Goal: Information Seeking & Learning: Learn about a topic

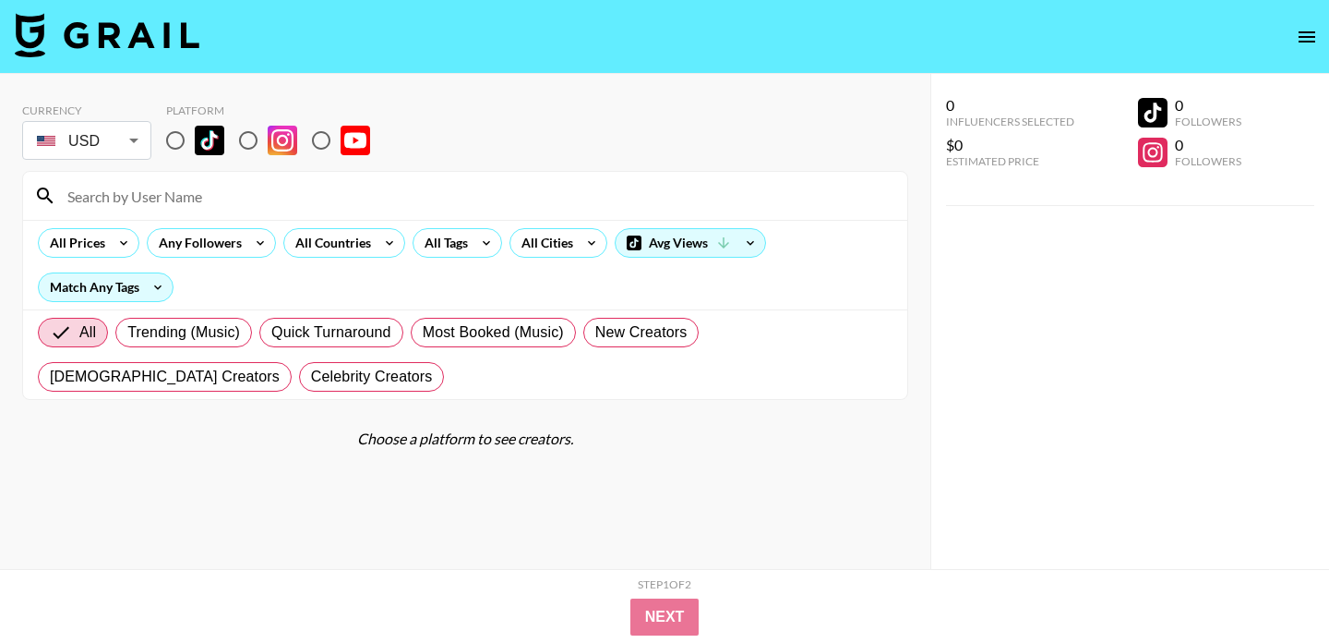
click at [780, 92] on section "Currency USD USD ​ Platform All Prices Any Followers All Countries All Tags All…" at bounding box center [465, 244] width 886 height 311
click at [654, 109] on div "Currency USD USD ​ Platform" at bounding box center [465, 133] width 886 height 60
click at [161, 138] on input "radio" at bounding box center [175, 140] width 39 height 39
radio input "true"
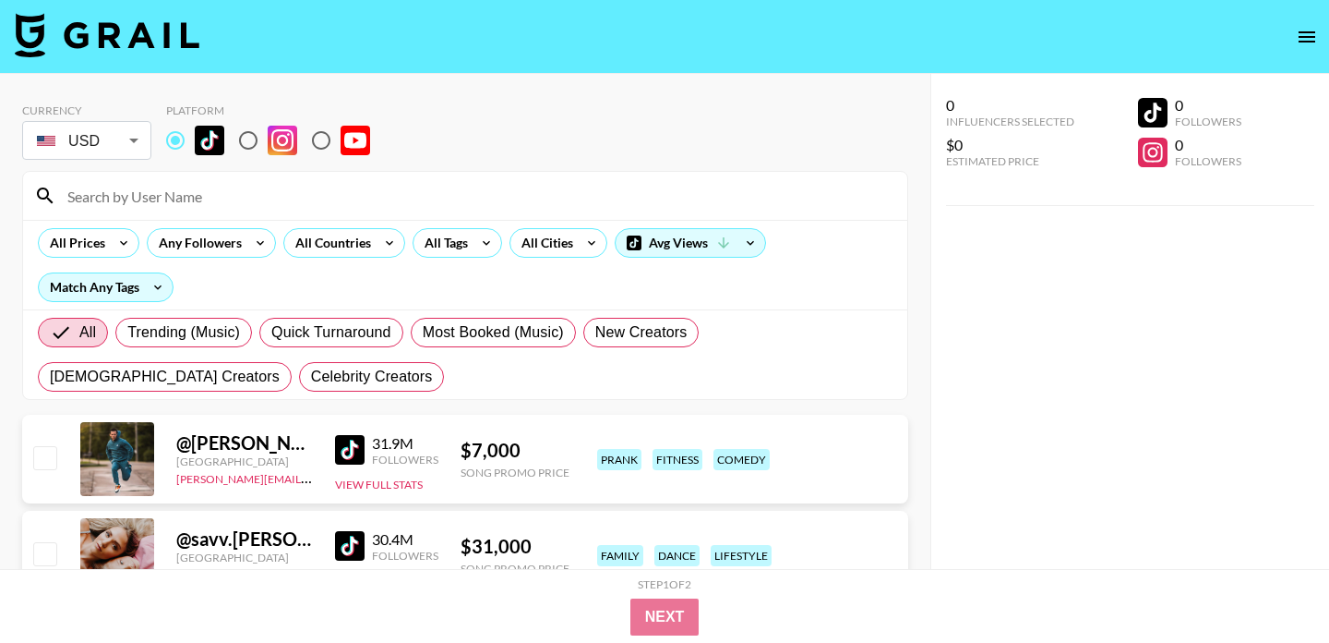
click at [247, 133] on input "radio" at bounding box center [248, 140] width 39 height 39
radio input "true"
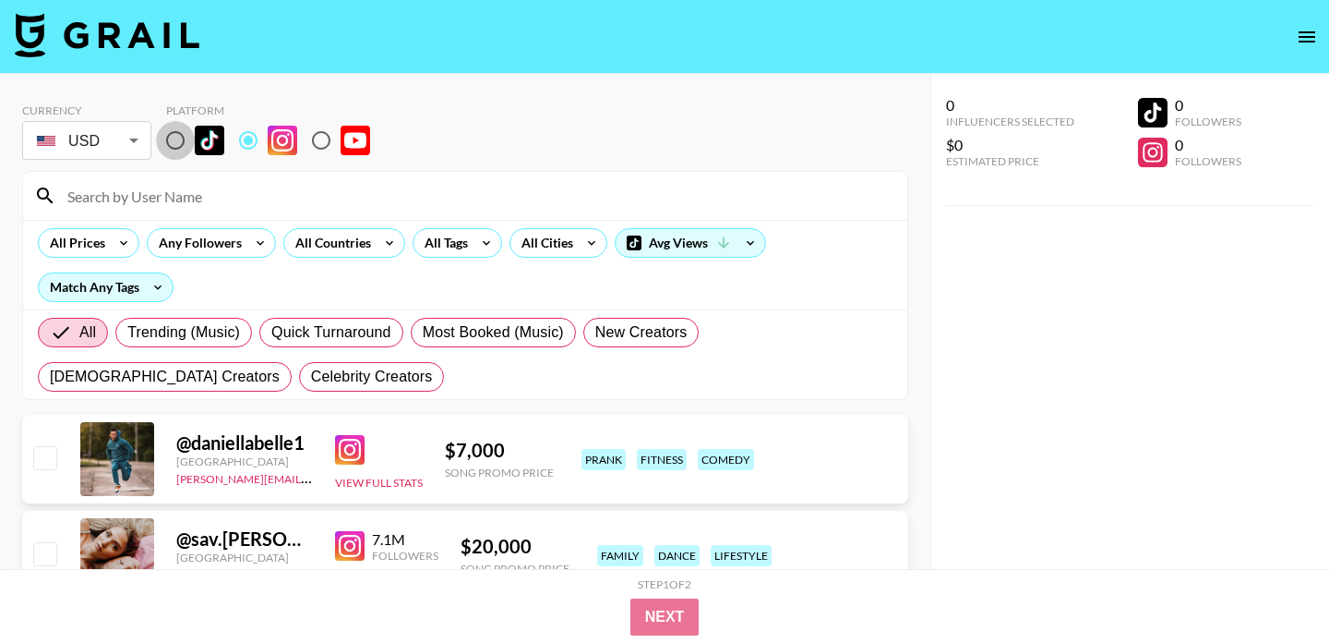
click at [181, 138] on input "radio" at bounding box center [175, 140] width 39 height 39
radio input "true"
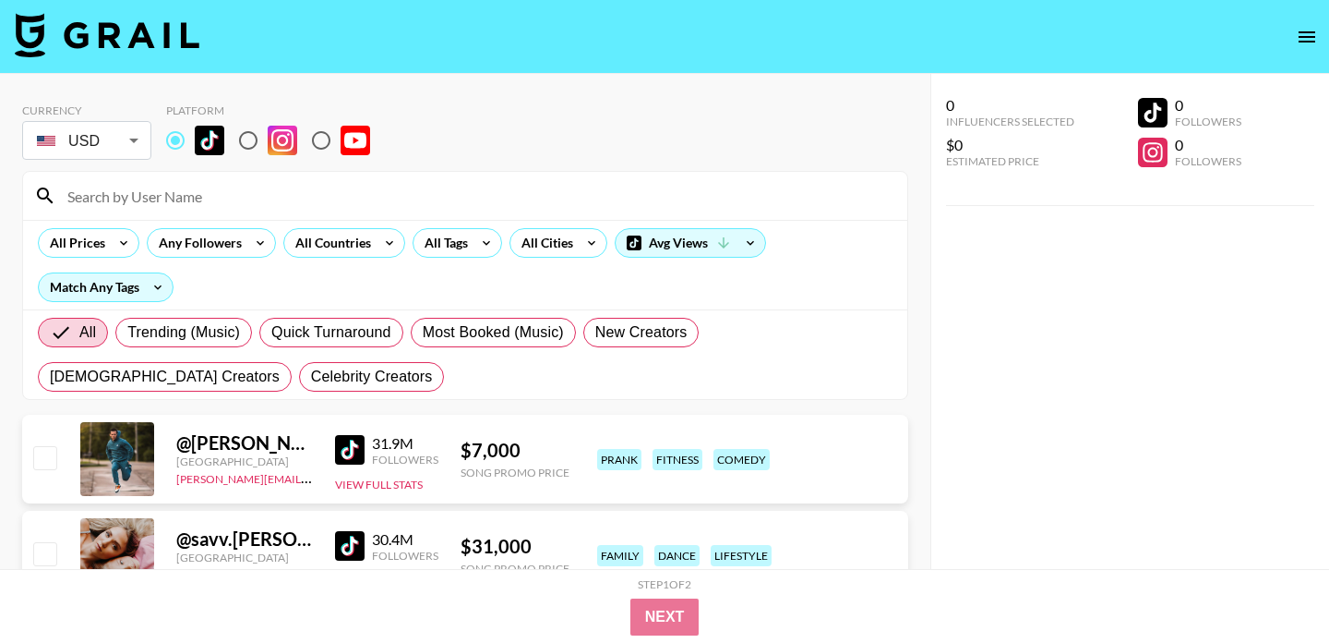
click at [222, 137] on img at bounding box center [210, 141] width 30 height 30
click at [195, 137] on input "radio" at bounding box center [175, 140] width 39 height 39
click at [258, 144] on input "radio" at bounding box center [248, 140] width 39 height 39
radio input "true"
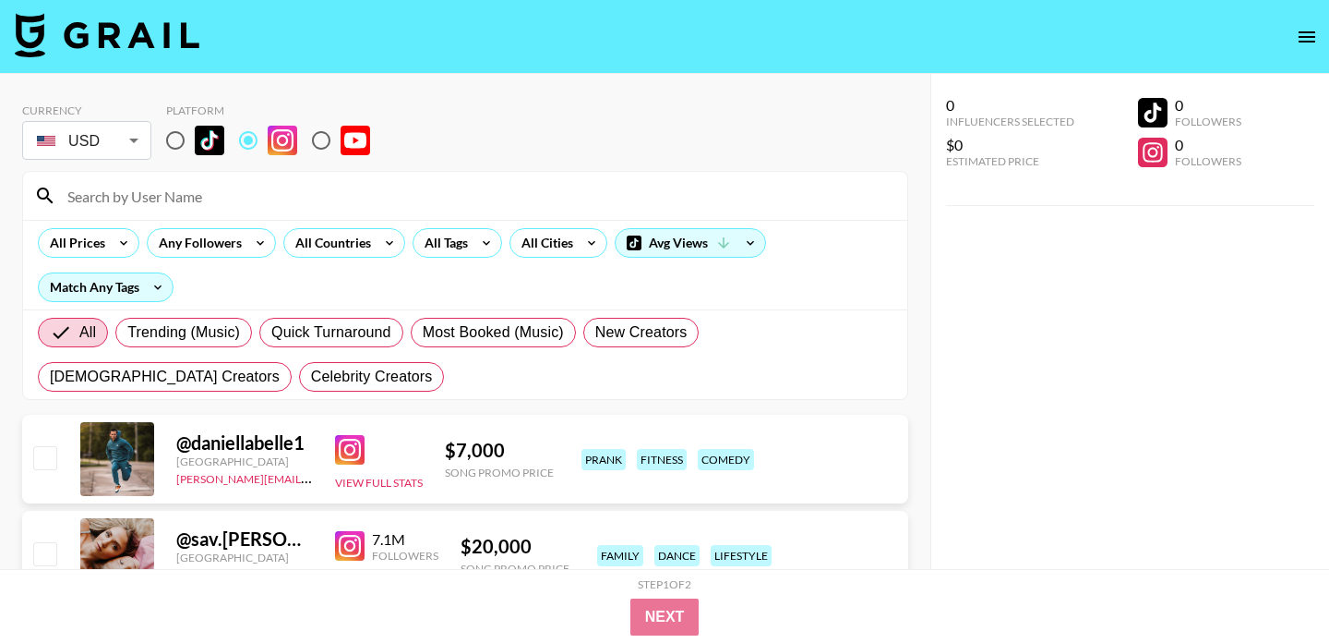
click at [180, 142] on input "radio" at bounding box center [175, 140] width 39 height 39
radio input "true"
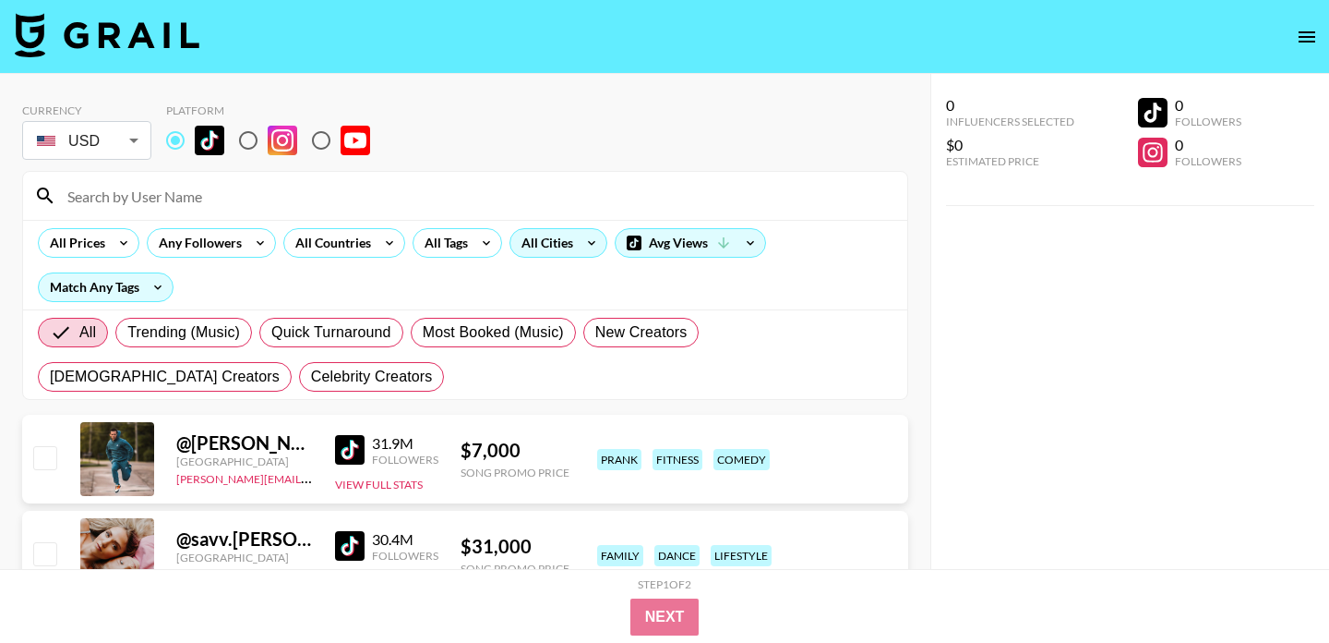
click at [519, 253] on div "All Cities" at bounding box center [544, 243] width 66 height 28
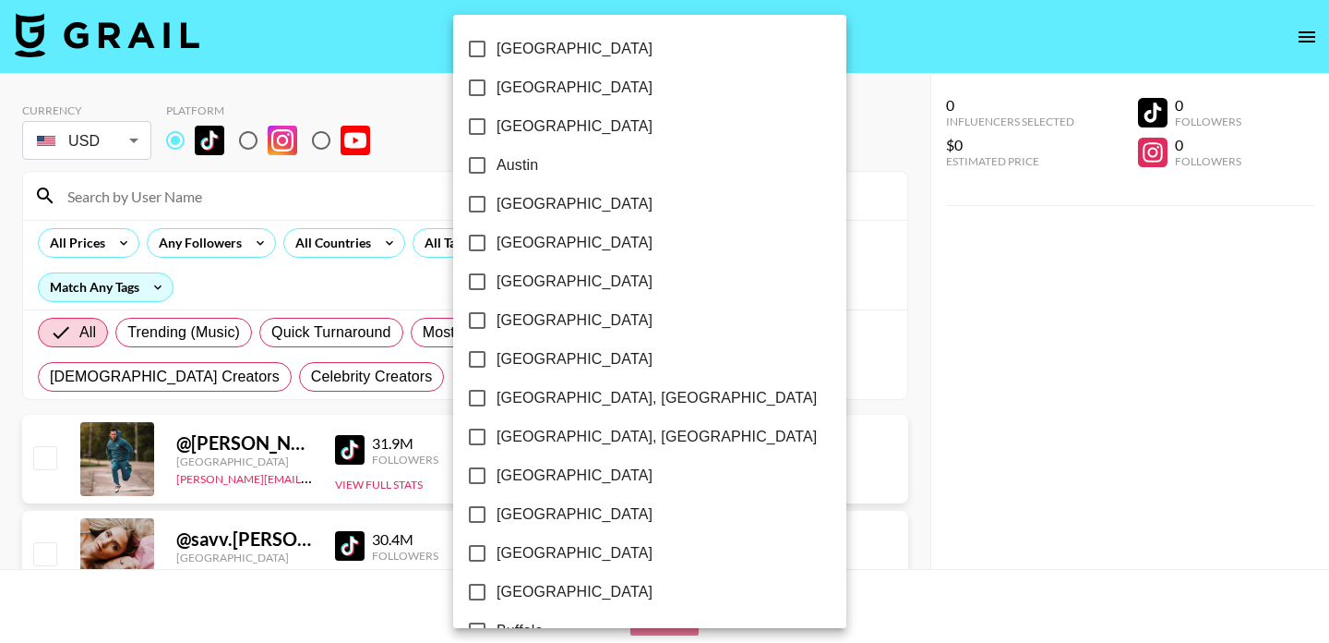
click at [553, 253] on span "[GEOGRAPHIC_DATA]" at bounding box center [575, 243] width 156 height 22
click at [497, 253] on input "[GEOGRAPHIC_DATA]" at bounding box center [477, 242] width 39 height 39
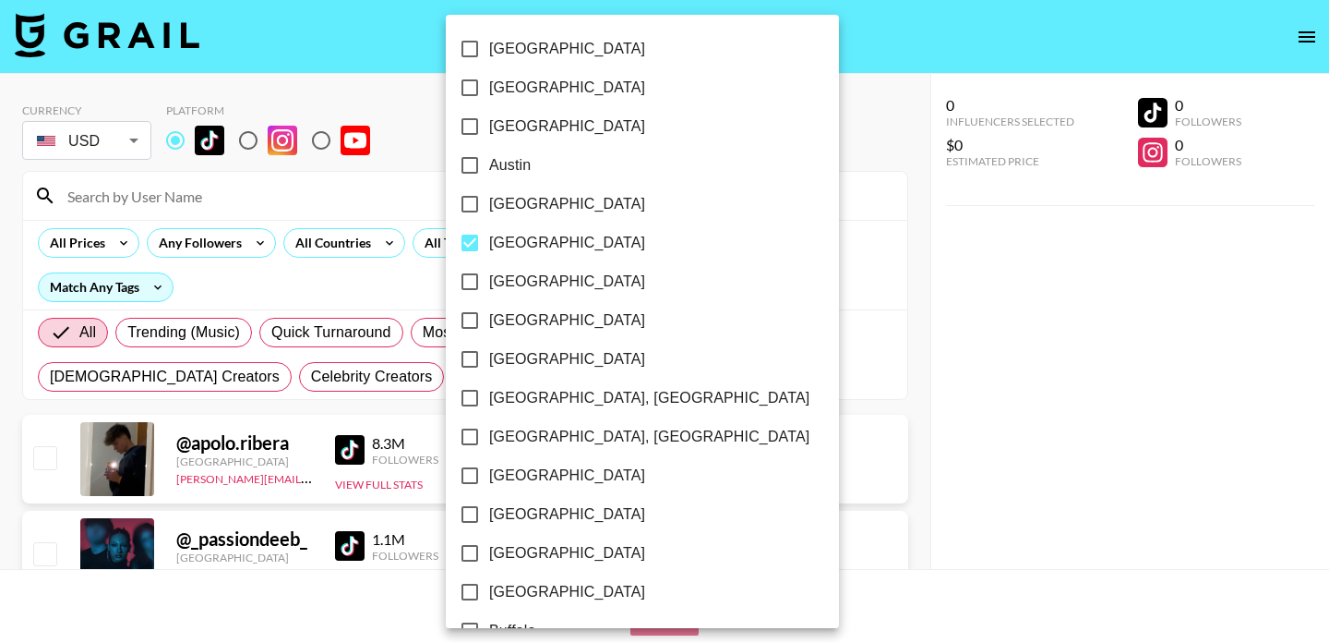
click at [534, 246] on span "[GEOGRAPHIC_DATA]" at bounding box center [567, 243] width 156 height 22
click at [489, 246] on input "[GEOGRAPHIC_DATA]" at bounding box center [470, 242] width 39 height 39
checkbox input "false"
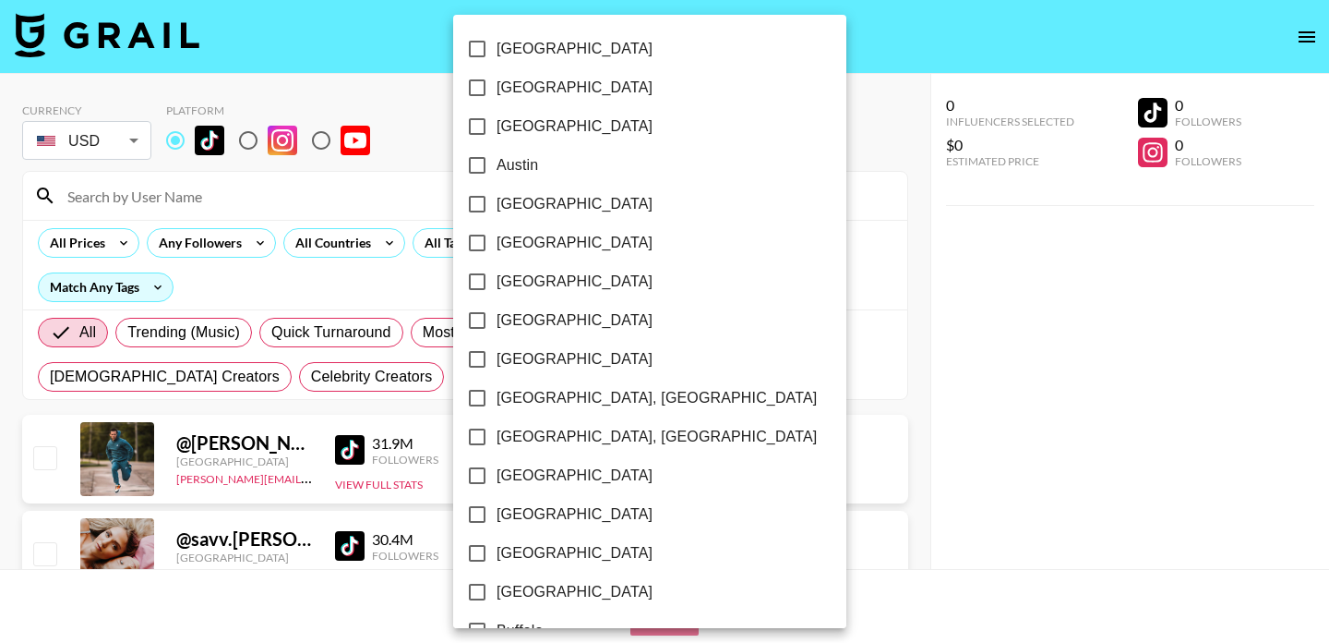
click at [487, 90] on input "[GEOGRAPHIC_DATA]" at bounding box center [477, 87] width 39 height 39
checkbox input "true"
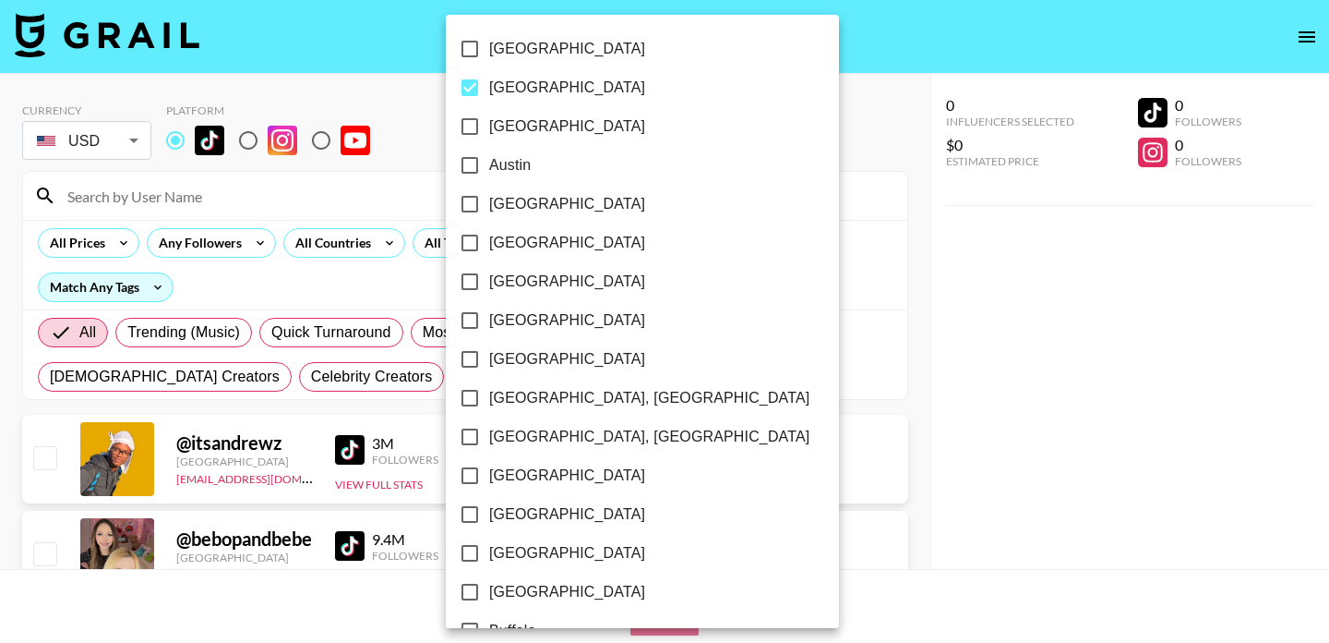
click at [714, 136] on div at bounding box center [664, 321] width 1329 height 643
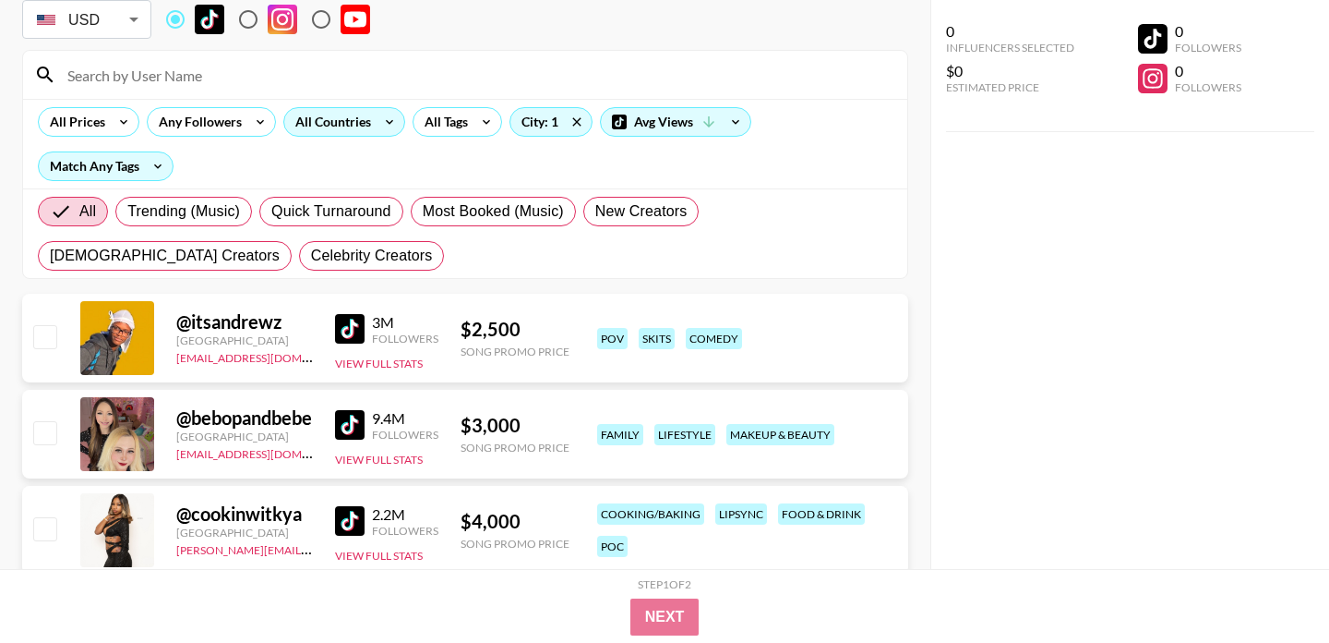
scroll to position [305, 0]
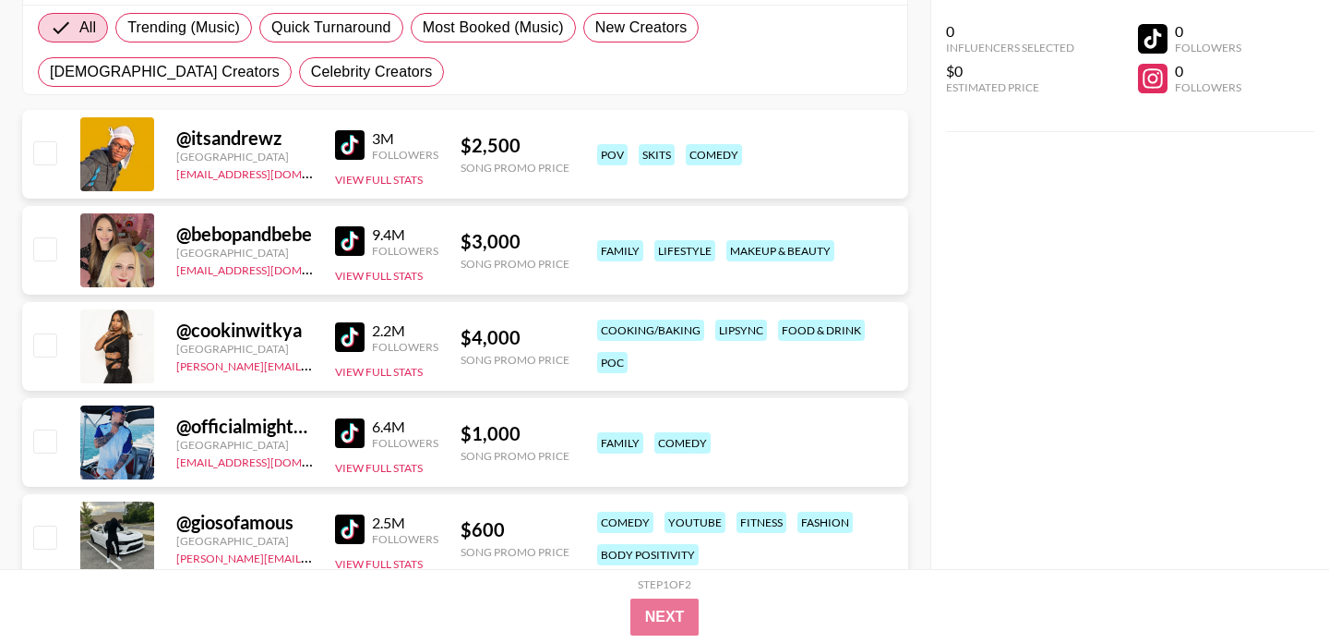
click at [481, 81] on div "All Trending (Music) Quick Turnaround Most Booked (Music) New Creators [DEMOGRA…" at bounding box center [465, 50] width 862 height 89
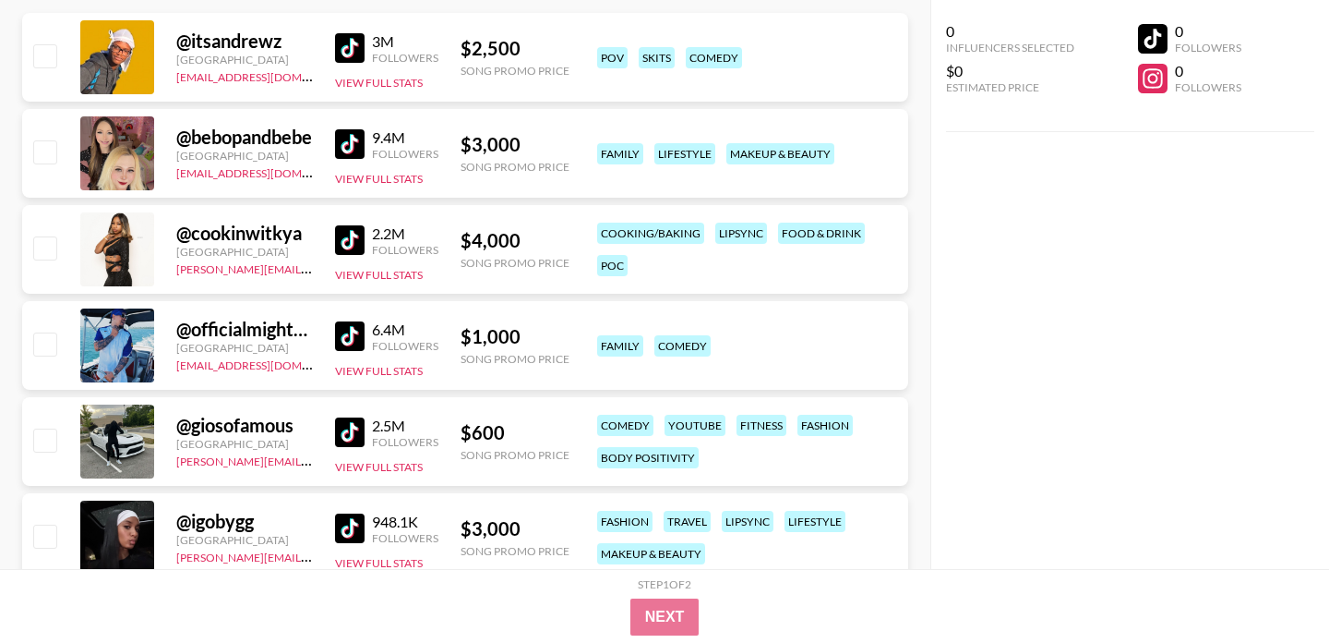
scroll to position [404, 0]
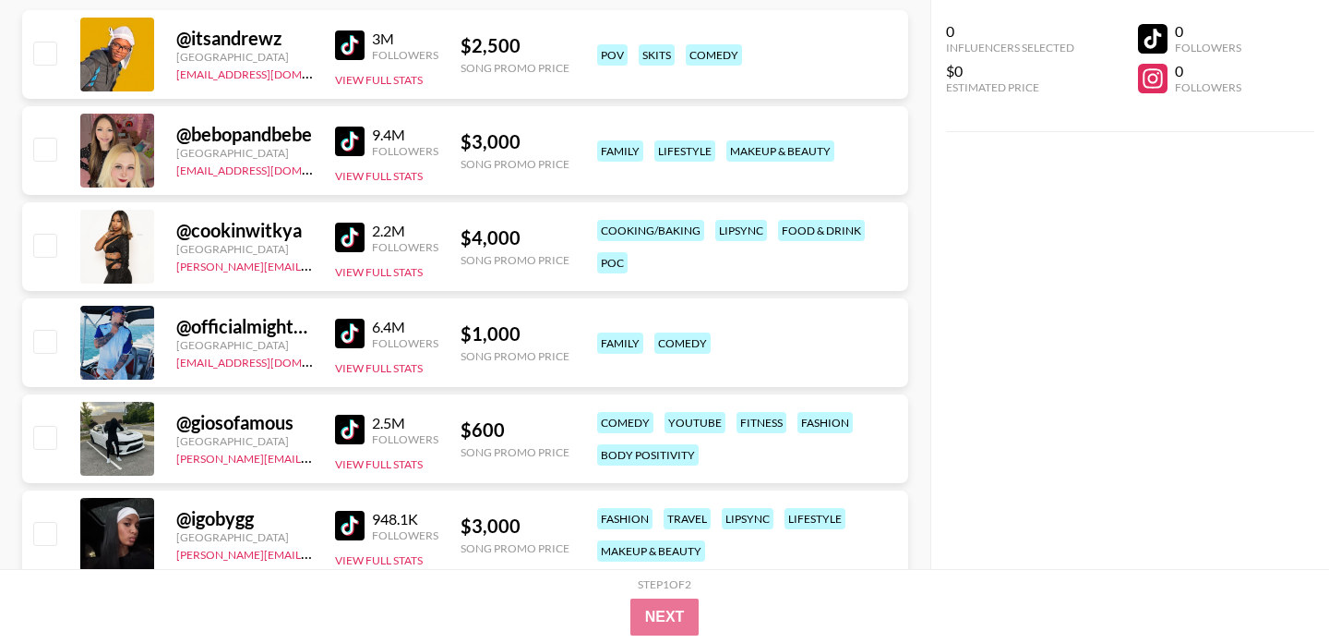
click at [311, 99] on div "@ itsandrewz [GEOGRAPHIC_DATA] [EMAIL_ADDRESS][DOMAIN_NAME] 3M Followers View F…" at bounding box center [465, 58] width 886 height 96
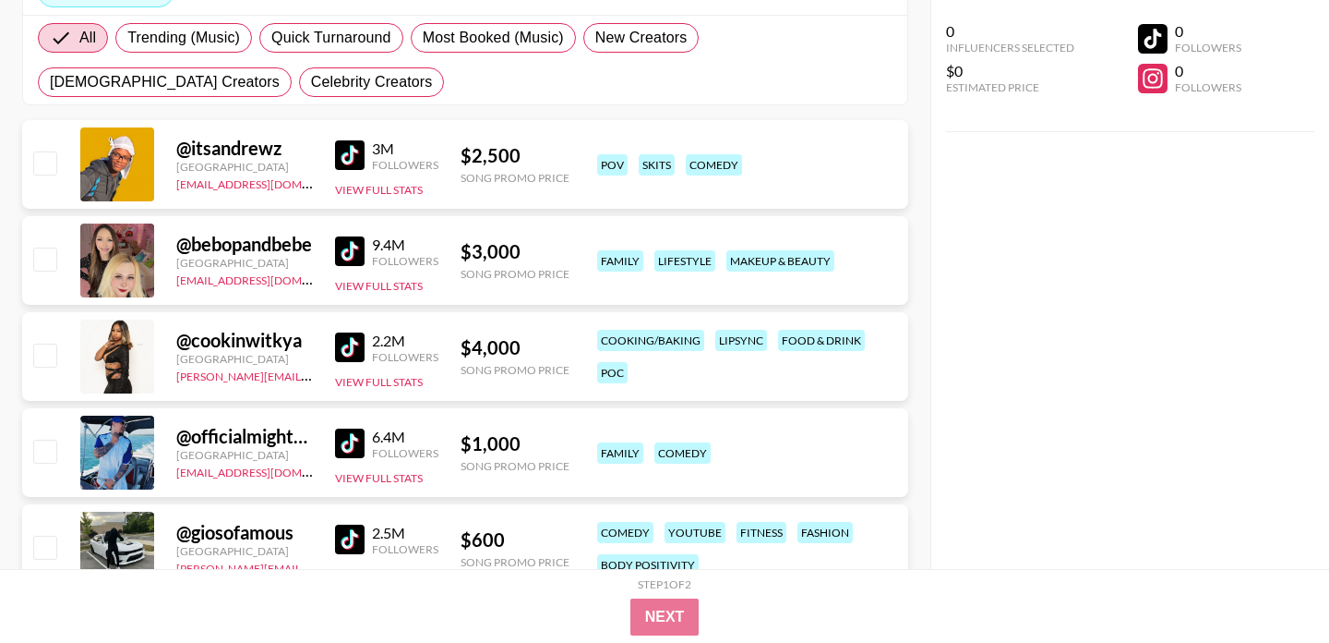
scroll to position [291, 0]
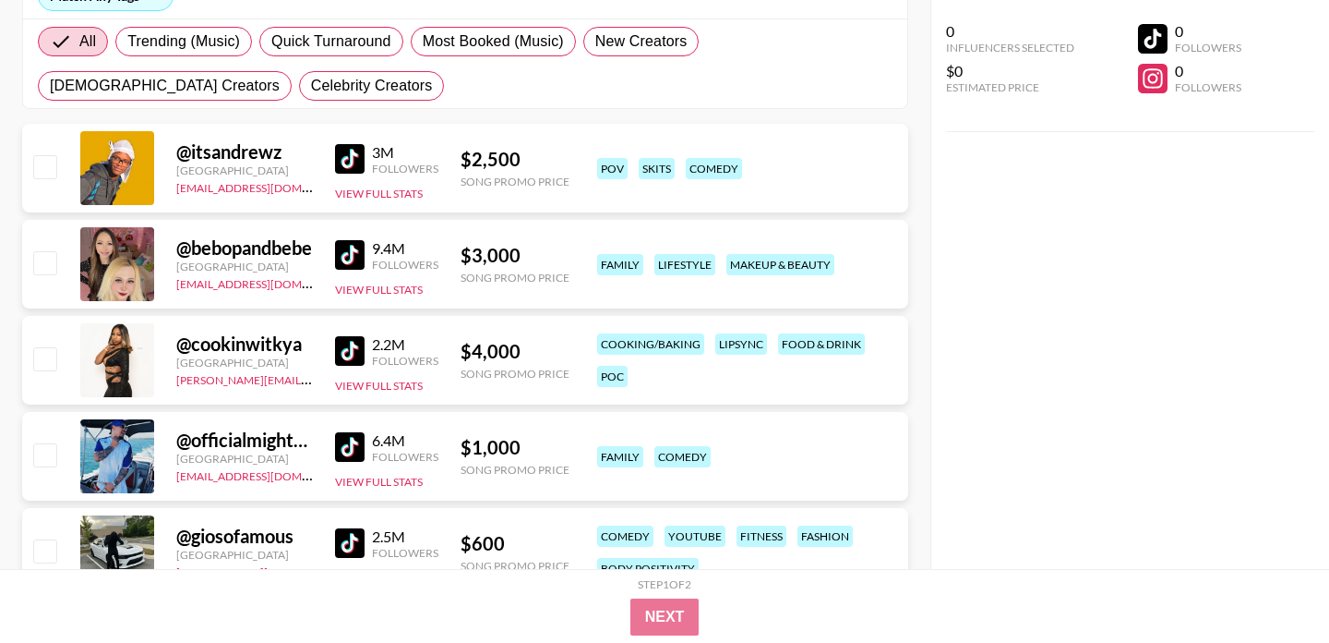
click at [352, 449] on img at bounding box center [350, 447] width 30 height 30
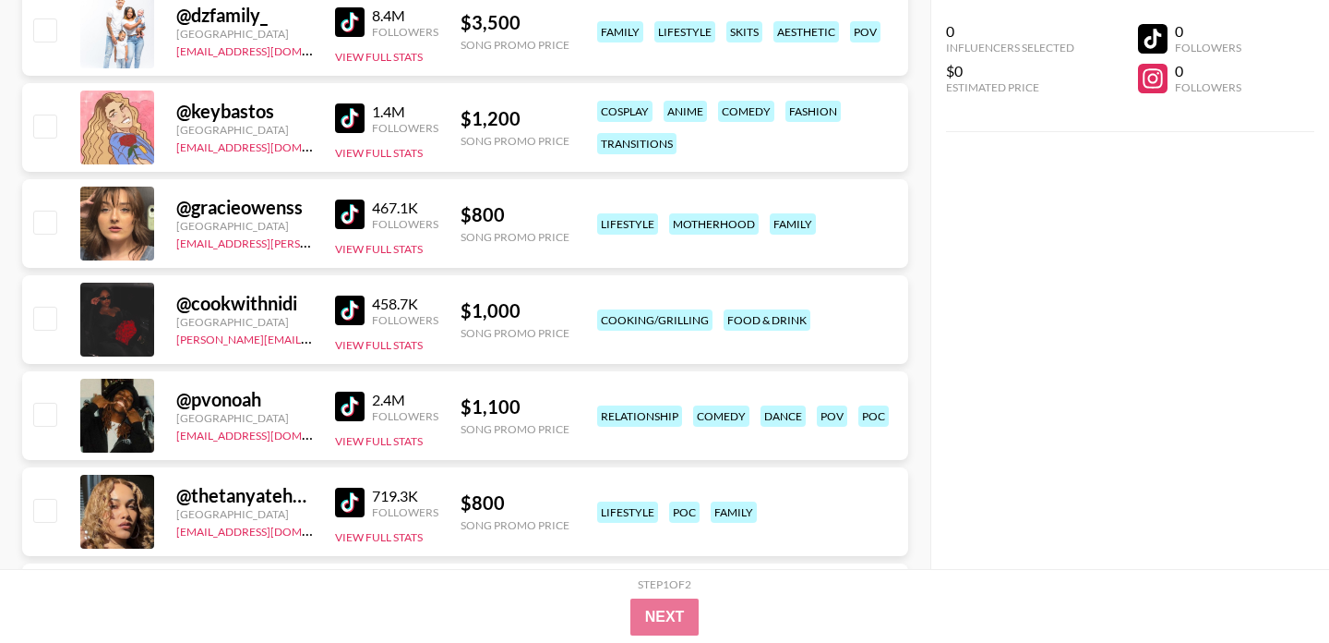
scroll to position [1197, 0]
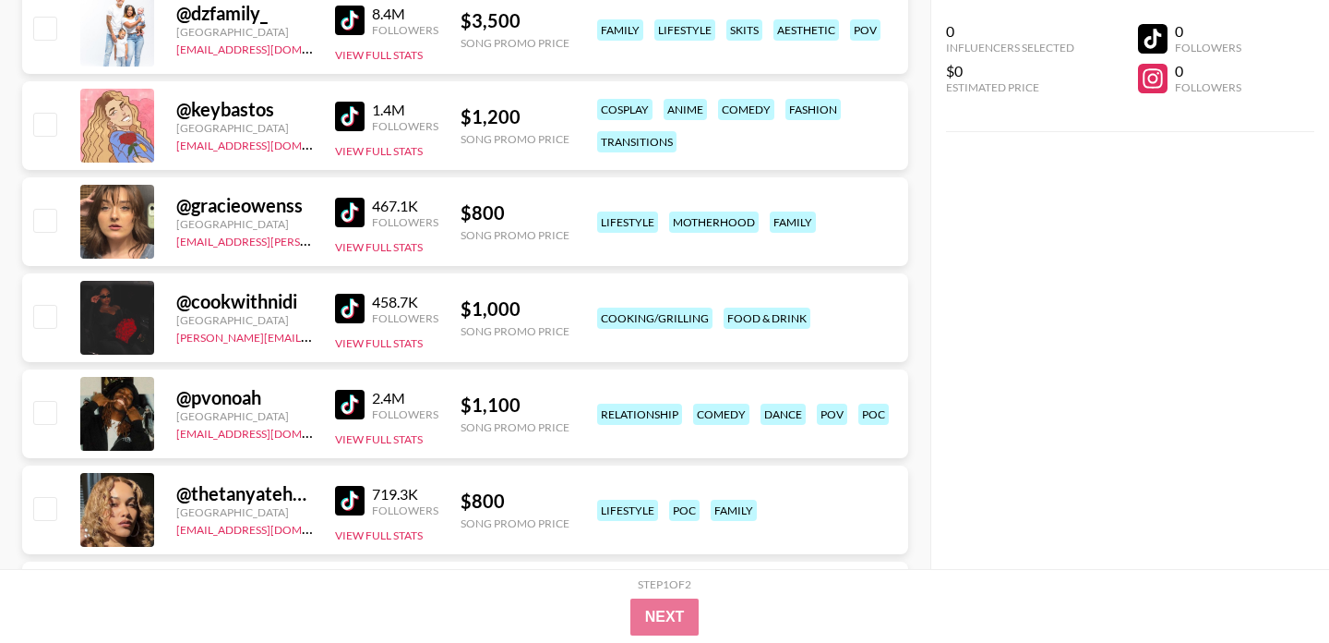
click at [352, 268] on div "@ gracieowenss [GEOGRAPHIC_DATA] [EMAIL_ADDRESS][PERSON_NAME][DOMAIN_NAME] 467.…" at bounding box center [465, 225] width 886 height 96
click at [336, 306] on img at bounding box center [350, 309] width 30 height 30
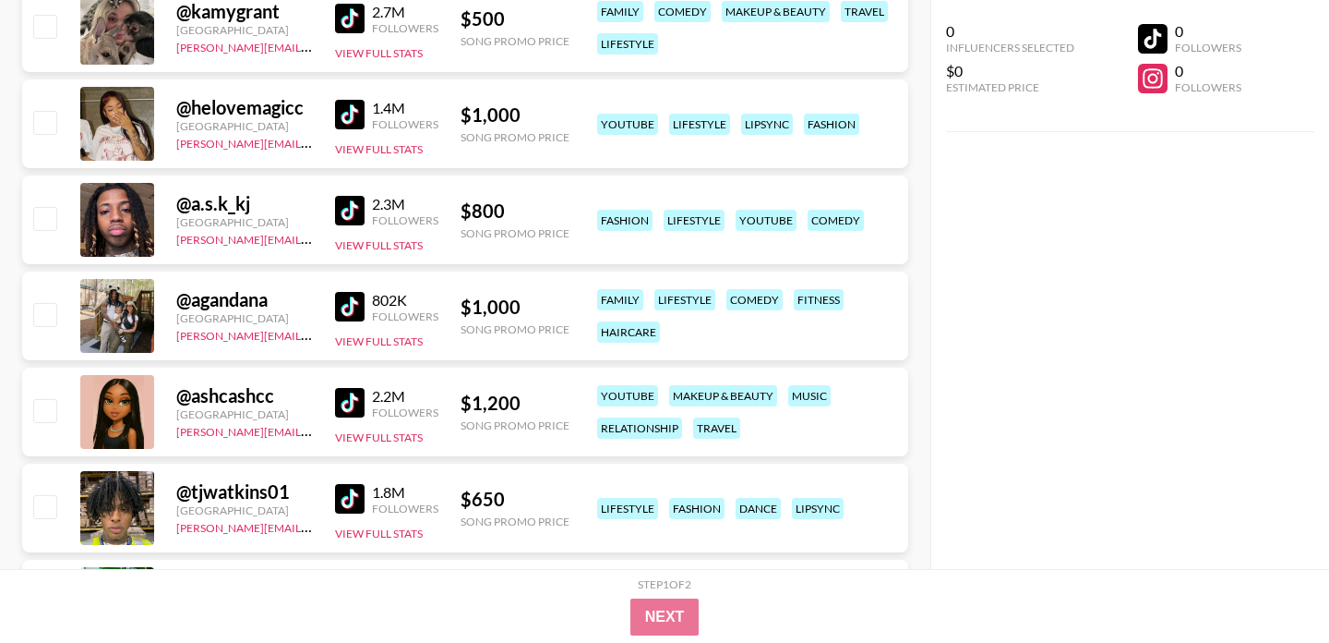
scroll to position [2549, 0]
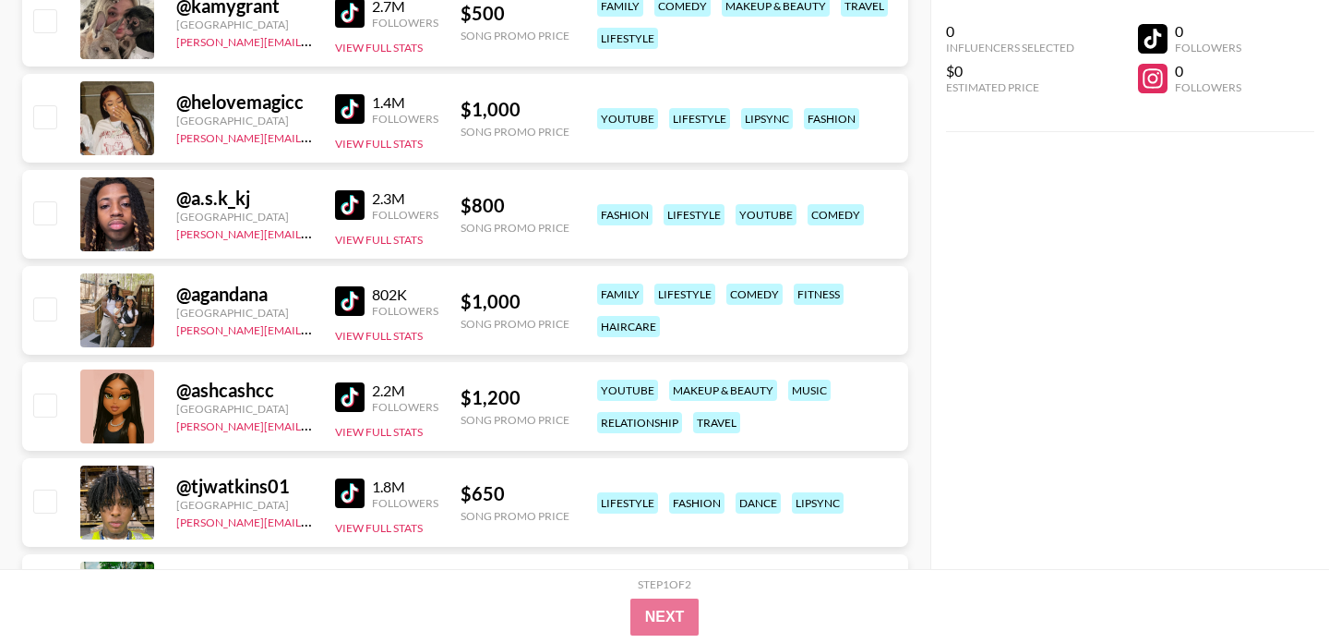
click at [435, 259] on div "@ a.s.k_kj [GEOGRAPHIC_DATA] [PERSON_NAME][EMAIL_ADDRESS][DOMAIN_NAME] 2.3M Fol…" at bounding box center [465, 218] width 886 height 96
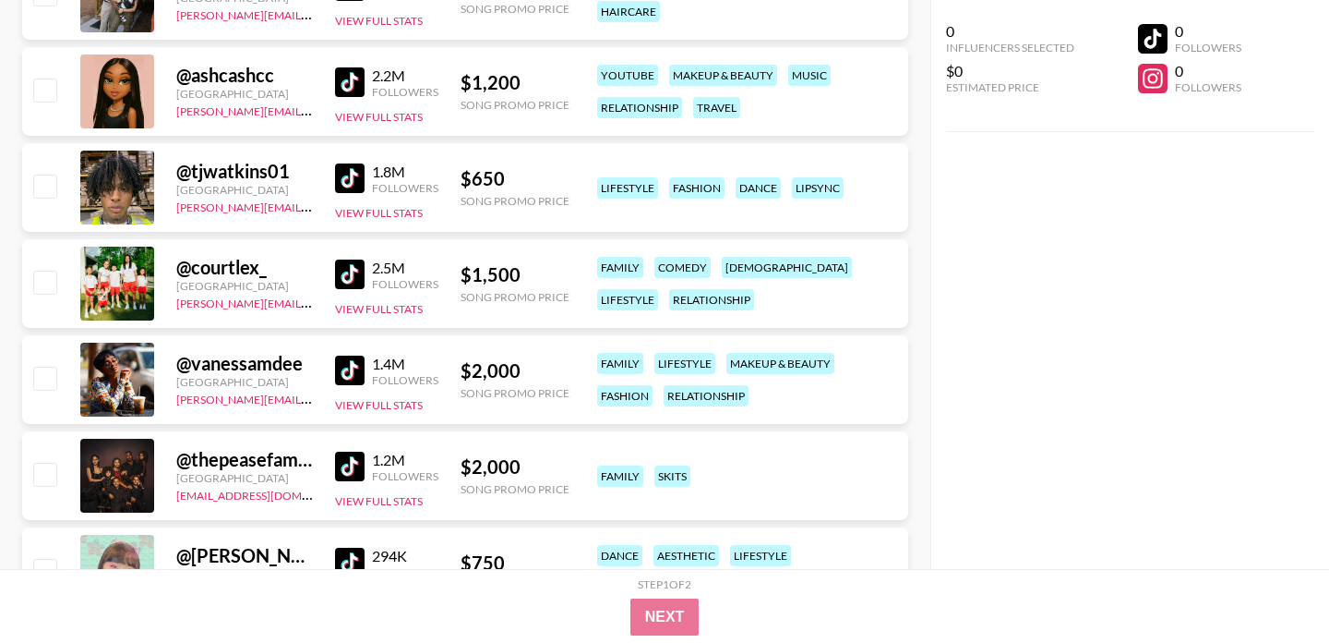
scroll to position [2865, 0]
click at [385, 235] on div "@ tjwatkins01 [GEOGRAPHIC_DATA] [PERSON_NAME][EMAIL_ADDRESS][DOMAIN_NAME] 1.8M …" at bounding box center [465, 190] width 886 height 96
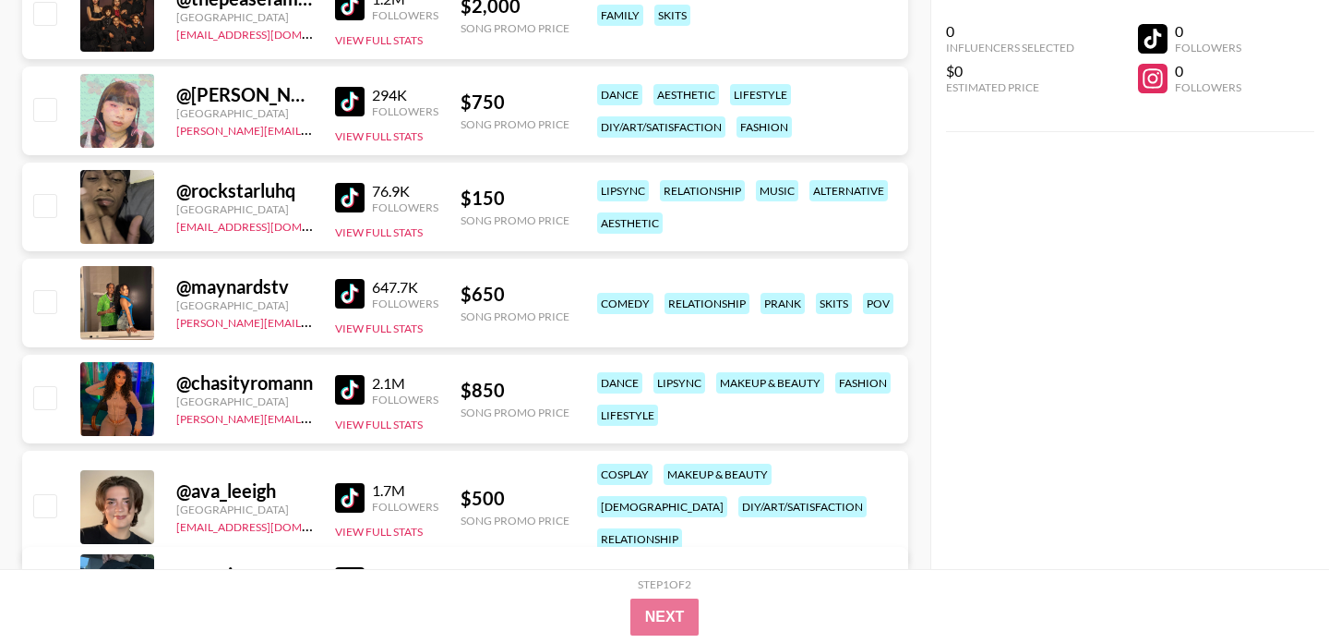
scroll to position [3335, 0]
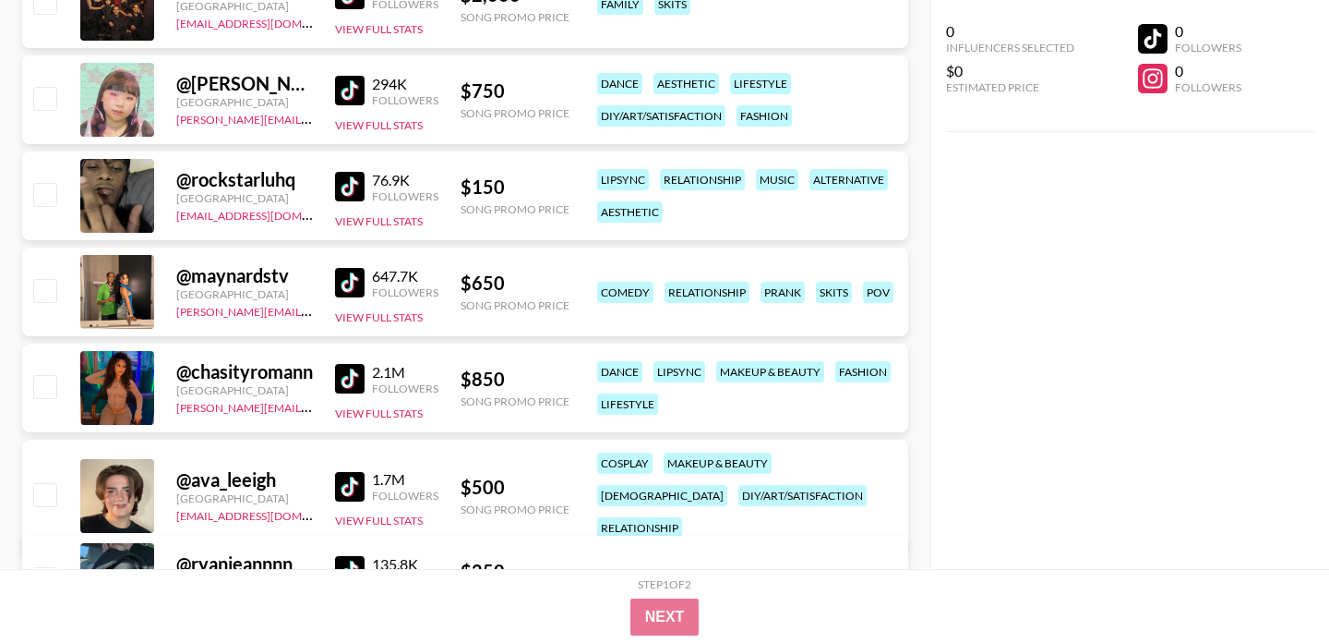
click at [347, 150] on div "@ [PERSON_NAME].t.ful United States [PERSON_NAME][EMAIL_ADDRESS][PERSON_NAME][D…" at bounding box center [465, 103] width 886 height 96
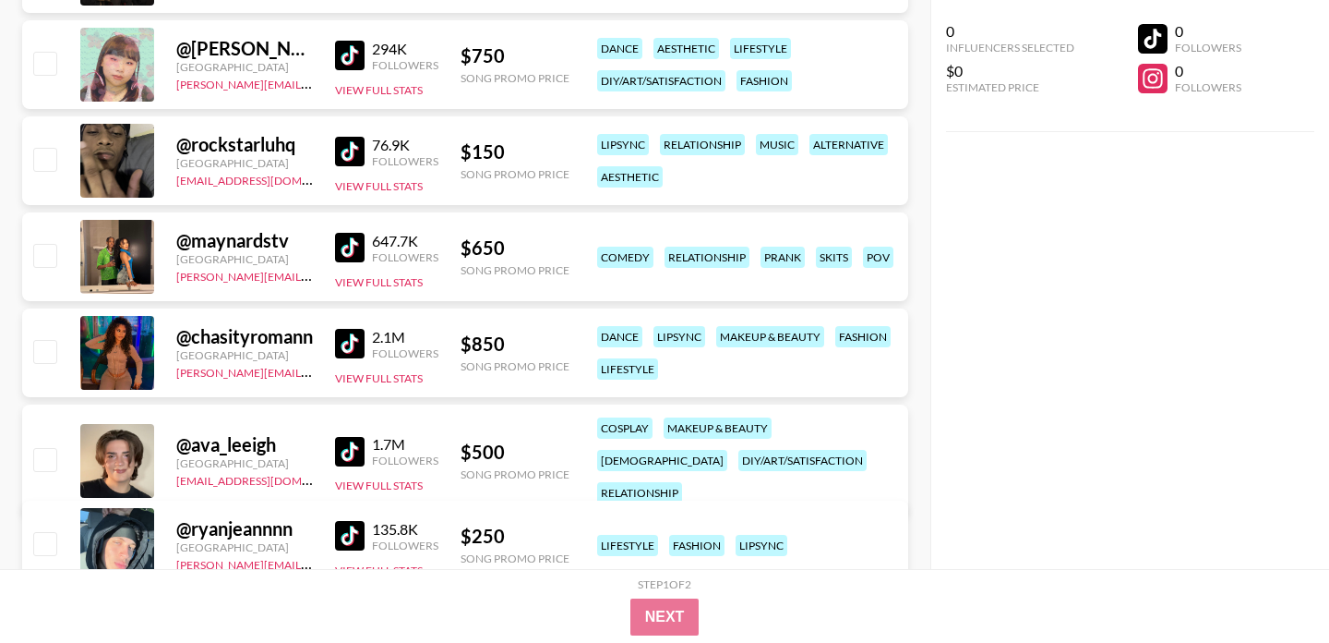
scroll to position [3372, 0]
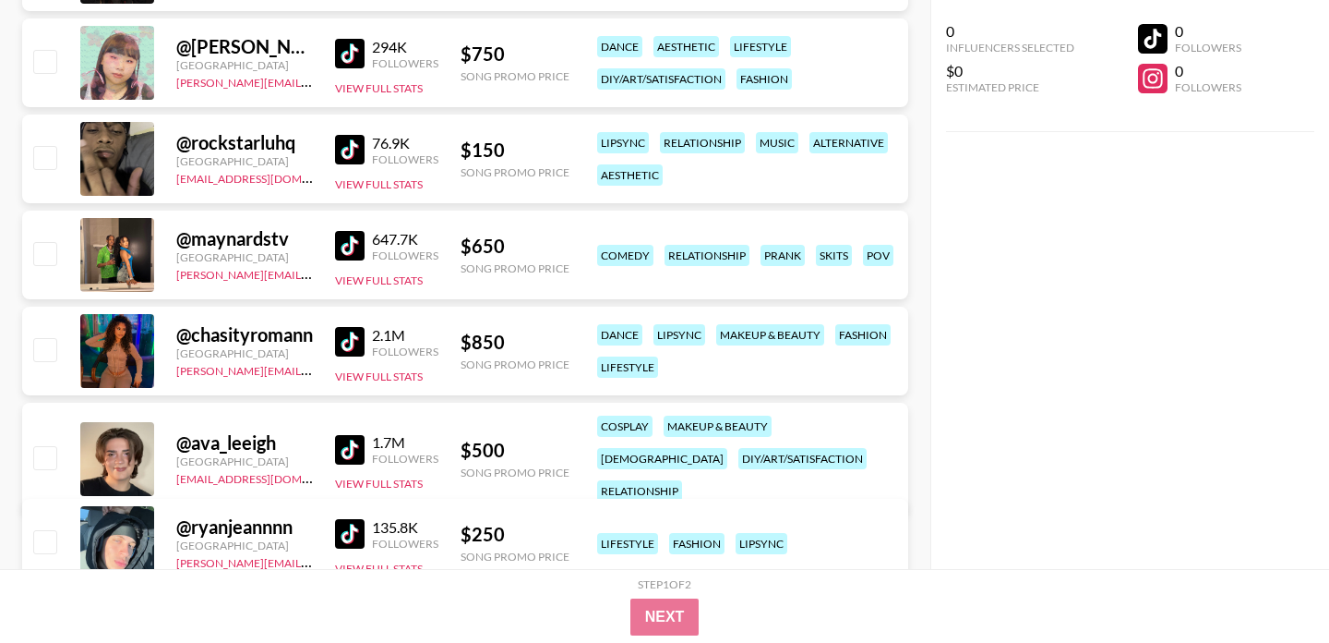
click at [354, 248] on img at bounding box center [350, 246] width 30 height 30
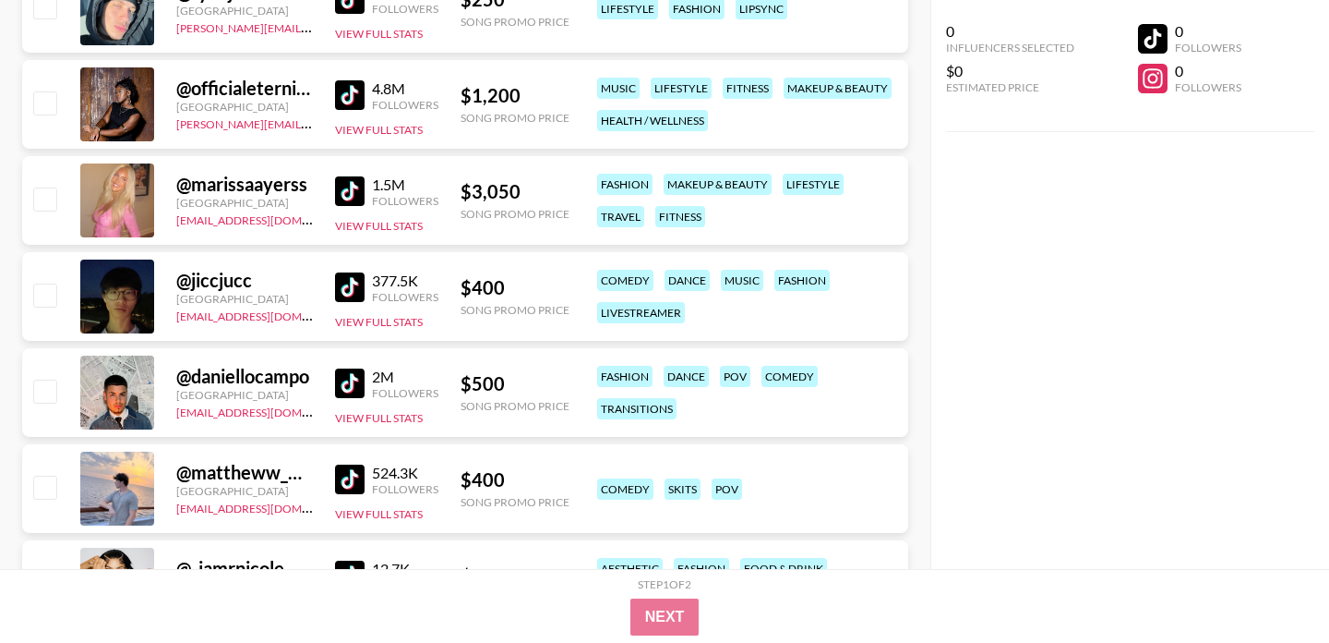
scroll to position [3912, 0]
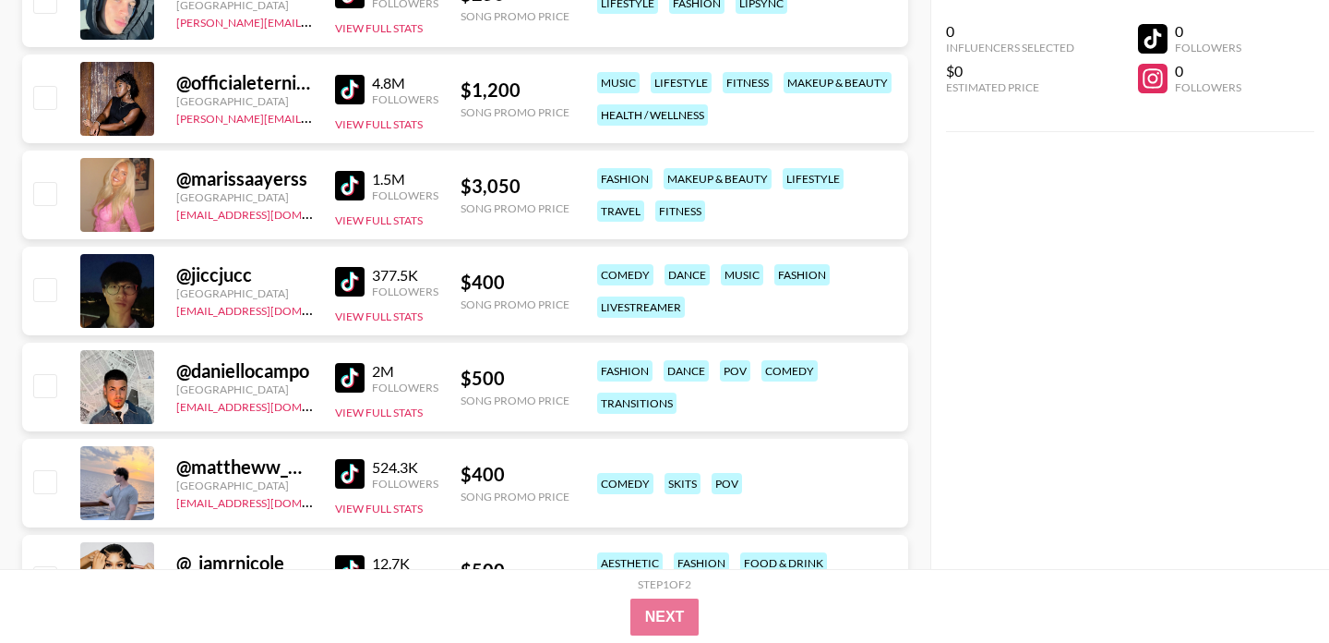
click at [345, 279] on img at bounding box center [350, 282] width 30 height 30
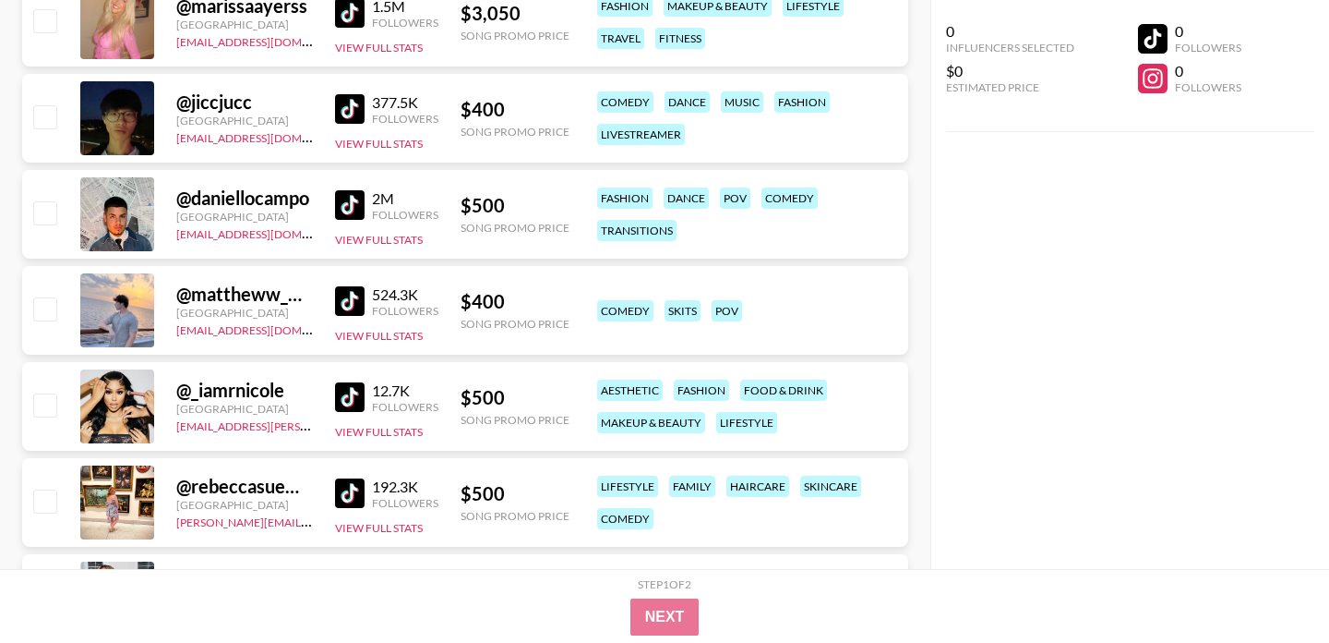
scroll to position [4086, 0]
click at [364, 303] on link at bounding box center [353, 300] width 37 height 30
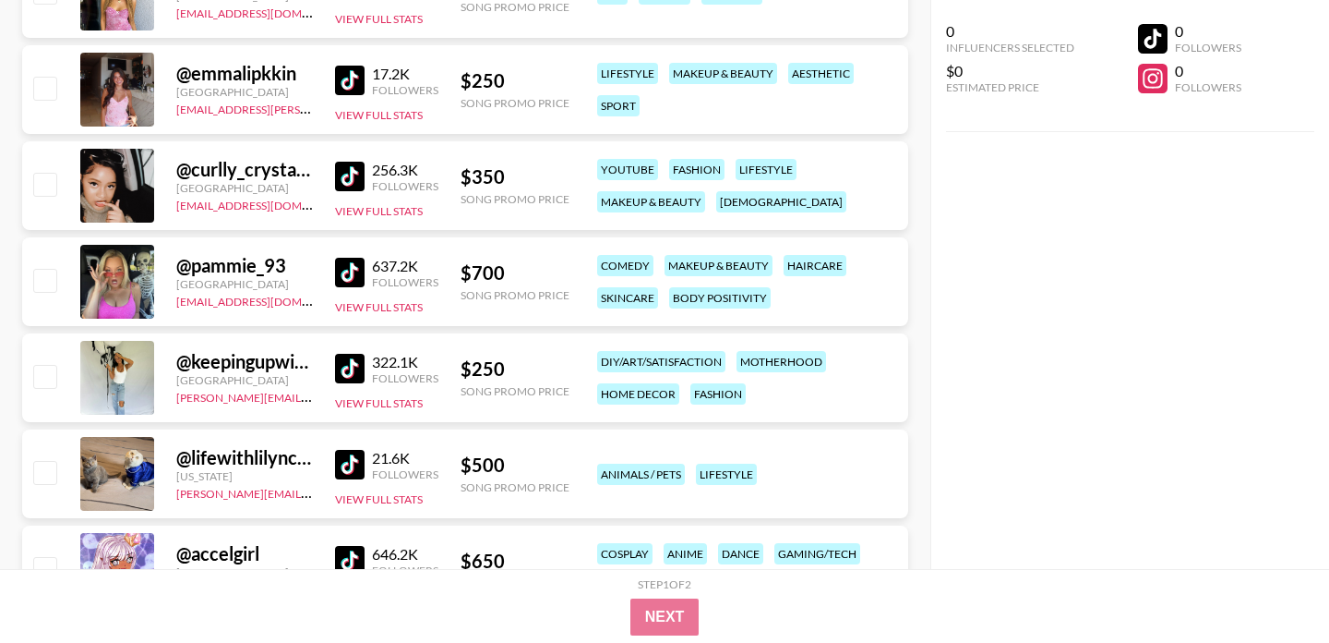
scroll to position [6483, 0]
